Goal: Contribute content

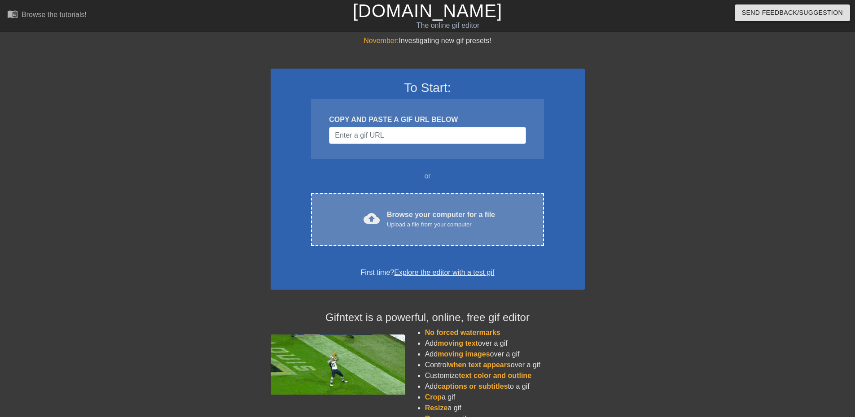
click at [426, 205] on div "cloud_upload Browse your computer for a file Upload a file from your computer C…" at bounding box center [427, 219] width 233 height 53
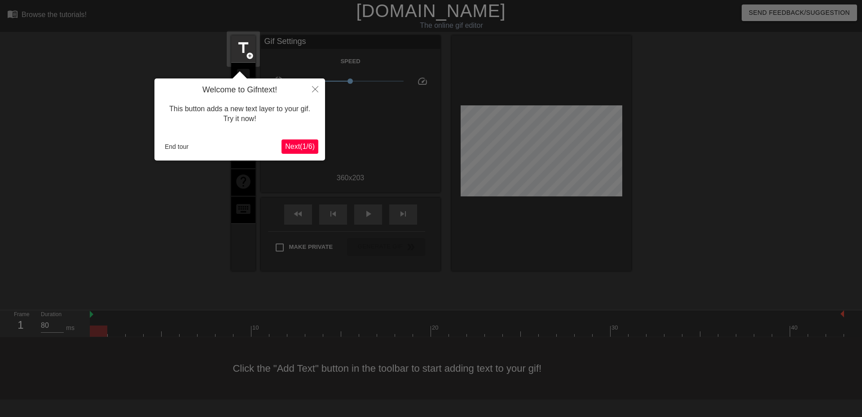
click at [300, 145] on span "Next ( 1 / 6 )" at bounding box center [300, 147] width 30 height 8
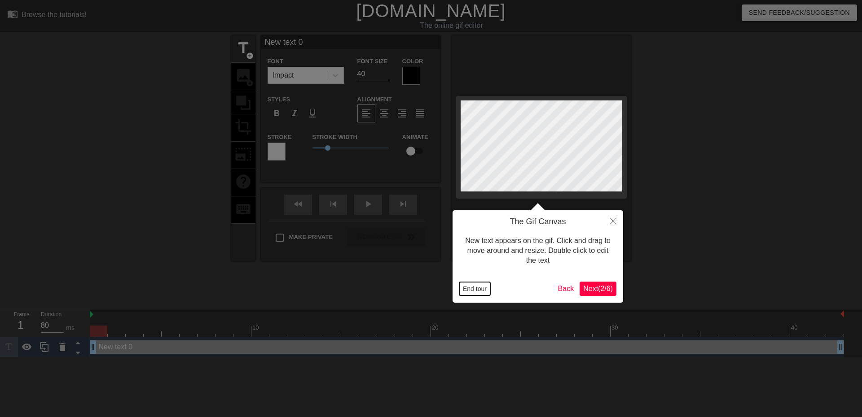
click at [478, 288] on button "End tour" at bounding box center [474, 288] width 31 height 13
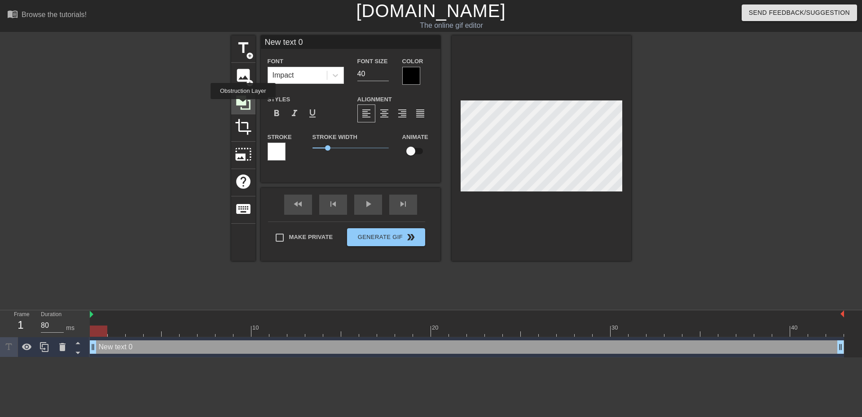
click at [243, 105] on icon at bounding box center [243, 102] width 17 height 17
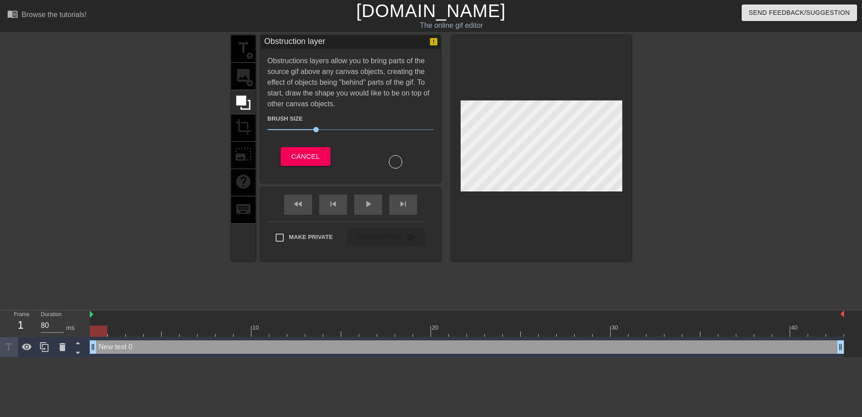
click at [245, 54] on div "title add_circle image add_circle crop photo_size_select_large help keyboard" at bounding box center [243, 148] width 24 height 226
click at [239, 57] on div "title add_circle image add_circle crop photo_size_select_large help keyboard" at bounding box center [243, 148] width 24 height 226
click at [310, 153] on span "Cancel" at bounding box center [305, 157] width 28 height 12
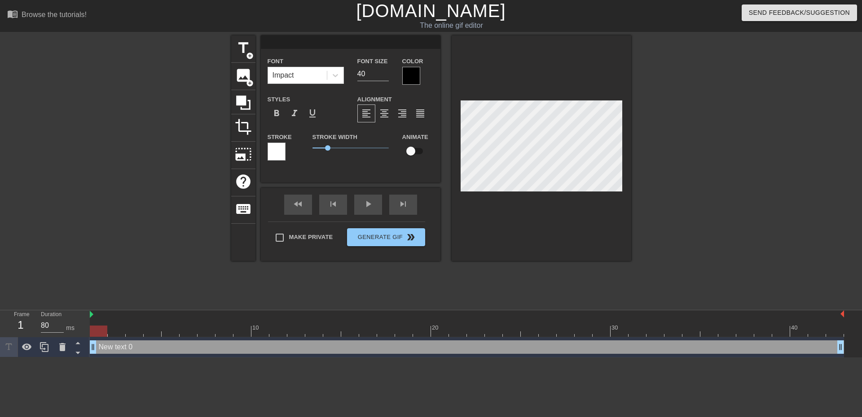
scroll to position [1, 1]
